Goal: Information Seeking & Learning: Learn about a topic

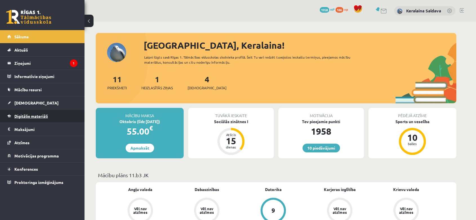
click at [36, 118] on link "Digitālie materiāli" at bounding box center [42, 116] width 70 height 13
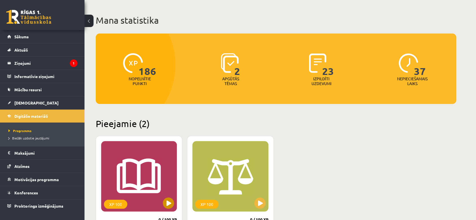
scroll to position [94, 0]
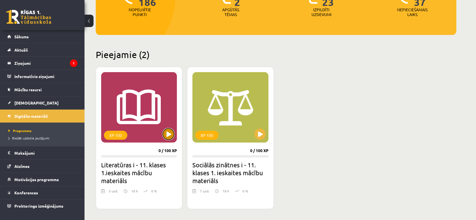
click at [169, 137] on button at bounding box center [168, 133] width 11 height 11
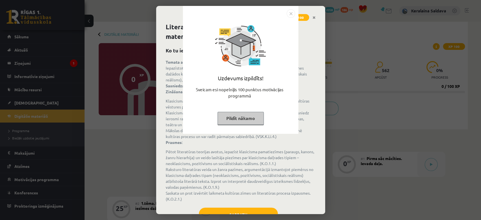
click at [302, 77] on div "Uzdevums izpildīts! Sveicam esi nopelnījis 100 punktus motivācijas programmā Pi…" at bounding box center [240, 110] width 481 height 220
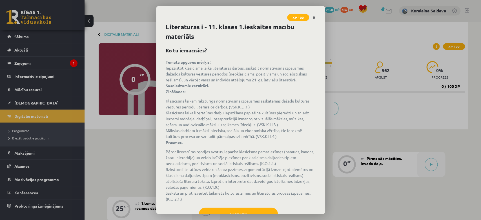
click at [313, 18] on icon "Close" at bounding box center [313, 18] width 3 height 4
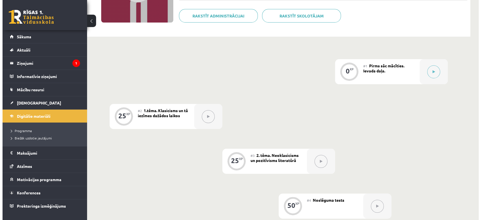
scroll to position [94, 0]
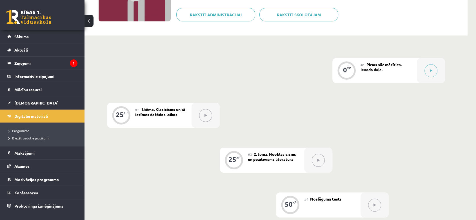
drag, startPoint x: 304, startPoint y: 111, endPoint x: 303, endPoint y: 108, distance: 3.2
click at [304, 111] on div "0 XP #1 Pirms sāc mācīties. Ievada daļa. 25 XP #2 1.tēma. Klasicisms un tā iezī…" at bounding box center [276, 160] width 338 height 204
click at [433, 68] on button at bounding box center [430, 70] width 13 height 13
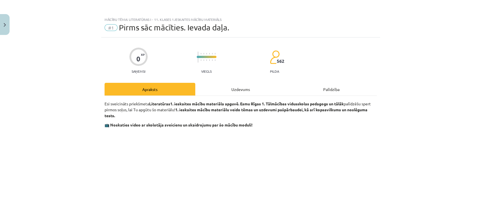
click at [200, 86] on div "Uzdevums" at bounding box center [240, 89] width 91 height 13
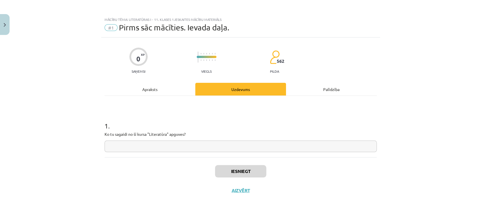
click at [187, 145] on input "text" at bounding box center [240, 146] width 272 height 12
type input "*"
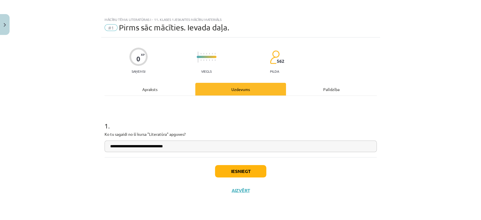
type input "**********"
click at [244, 170] on button "Iesniegt" at bounding box center [240, 171] width 51 height 12
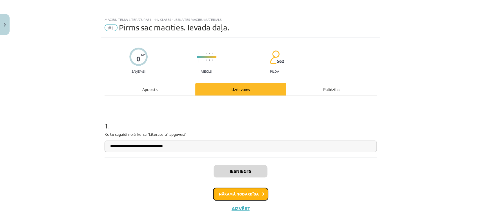
click at [236, 200] on button "Nākamā nodarbība" at bounding box center [240, 193] width 55 height 13
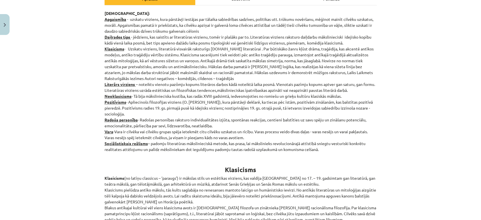
scroll to position [106, 0]
